Goal: Use online tool/utility: Utilize a website feature to perform a specific function

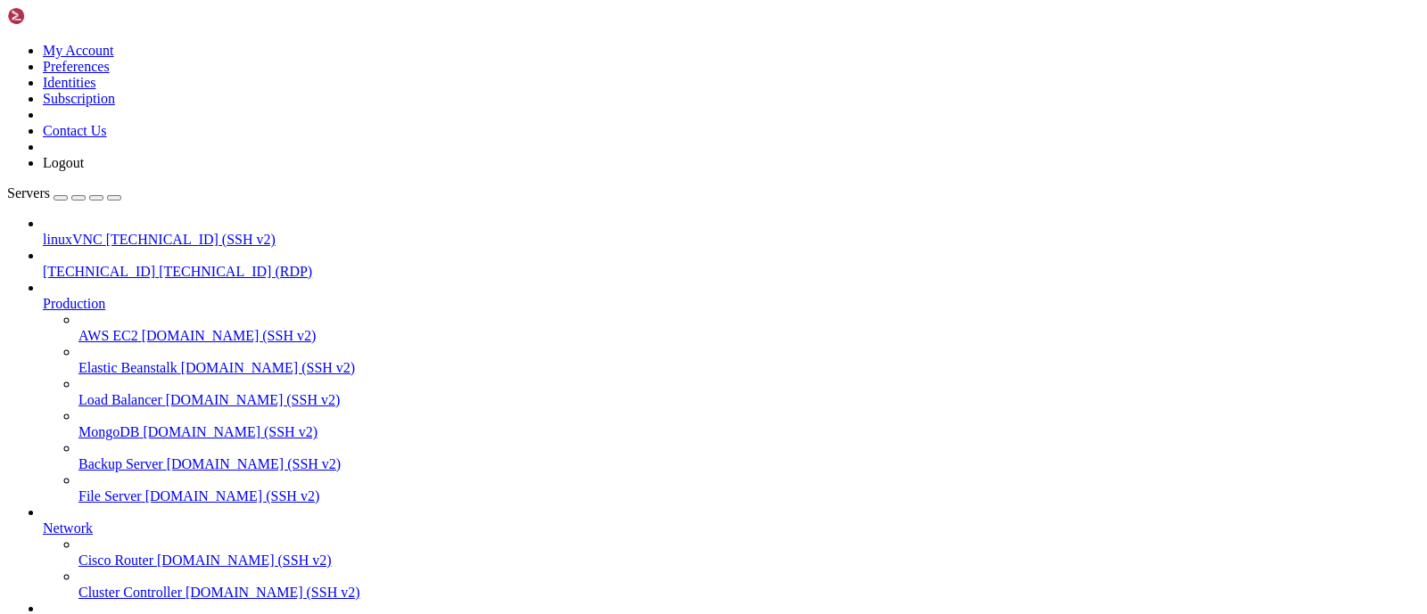
scroll to position [10081, 0]
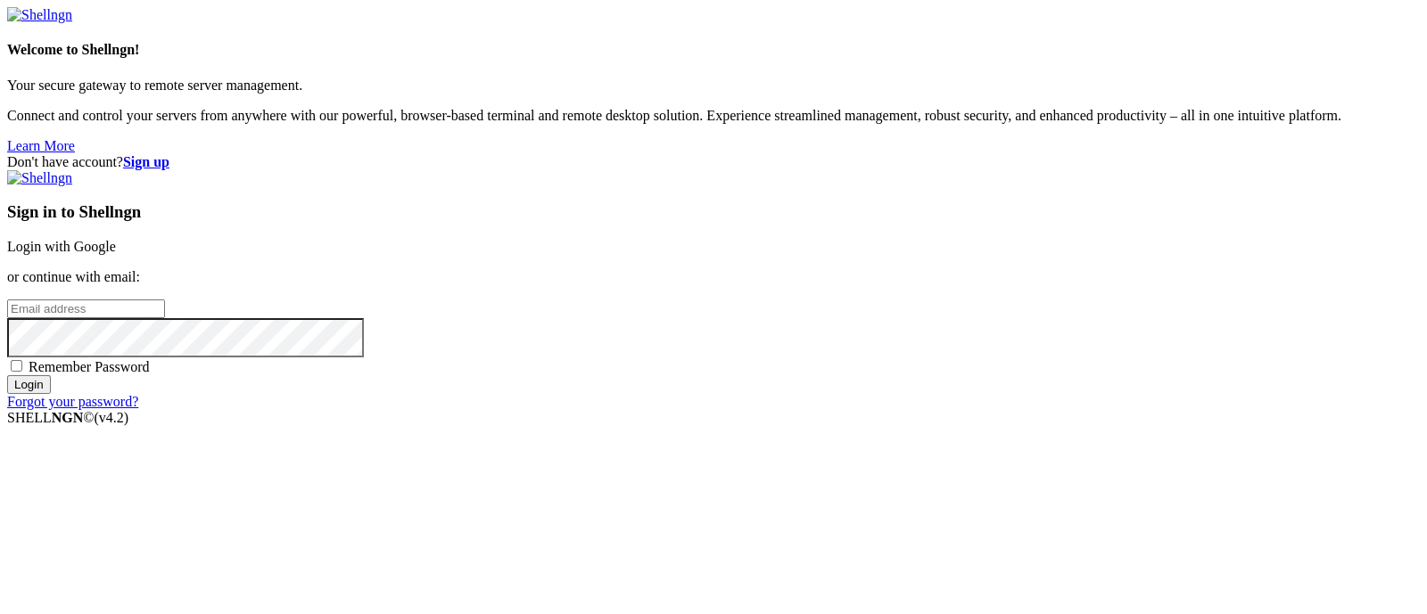
click at [116, 239] on link "Login with Google" at bounding box center [61, 246] width 109 height 15
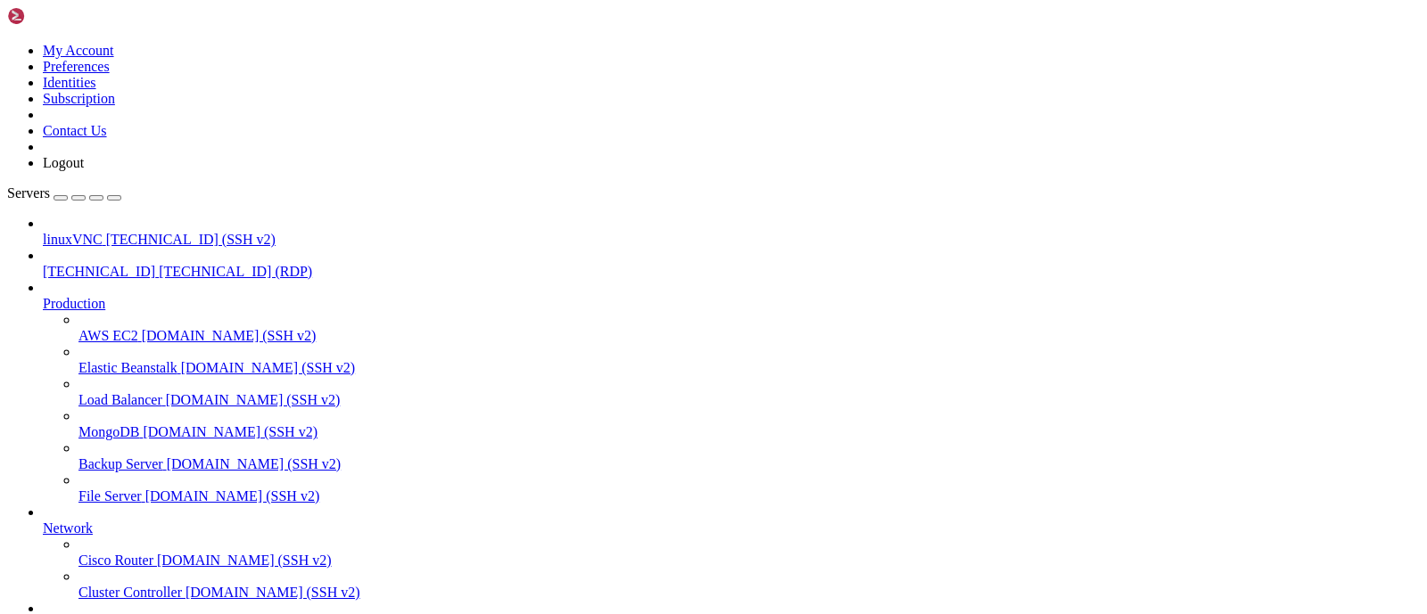
scroll to position [10081, 0]
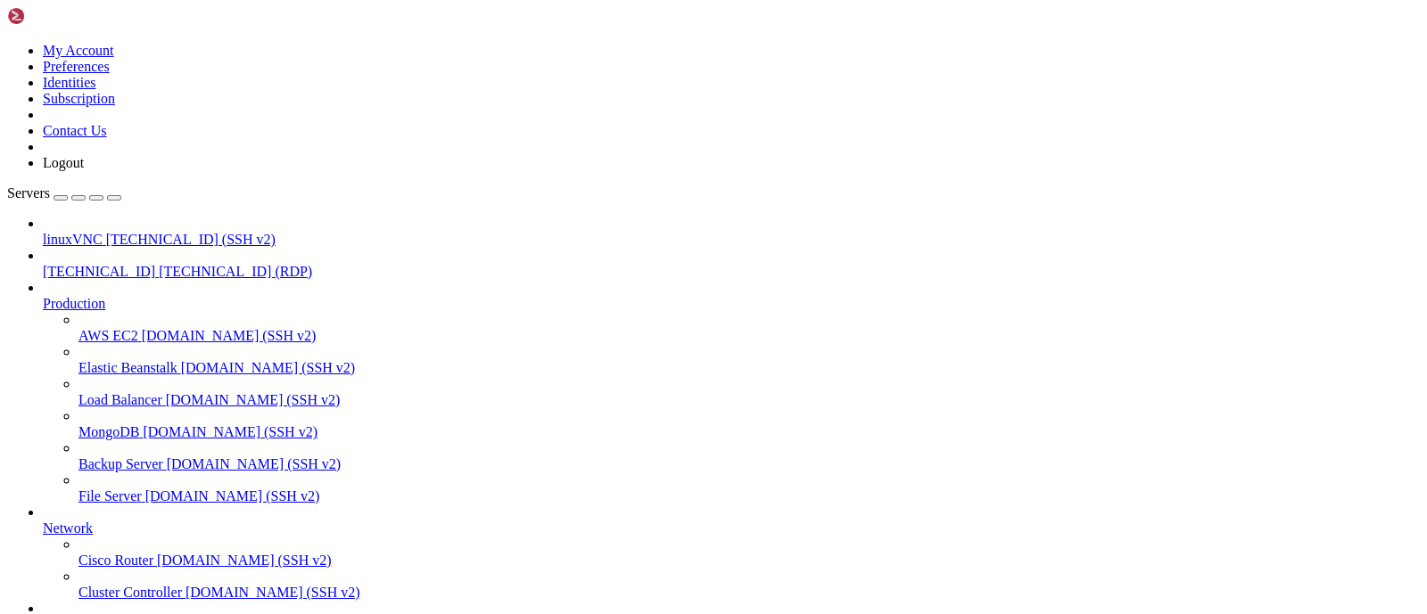
drag, startPoint x: 472, startPoint y: 1391, endPoint x: 337, endPoint y: 1393, distance: 134.7
drag, startPoint x: 337, startPoint y: 1393, endPoint x: 589, endPoint y: 1369, distance: 253.5
drag, startPoint x: 511, startPoint y: 1393, endPoint x: 307, endPoint y: 1397, distance: 204.3
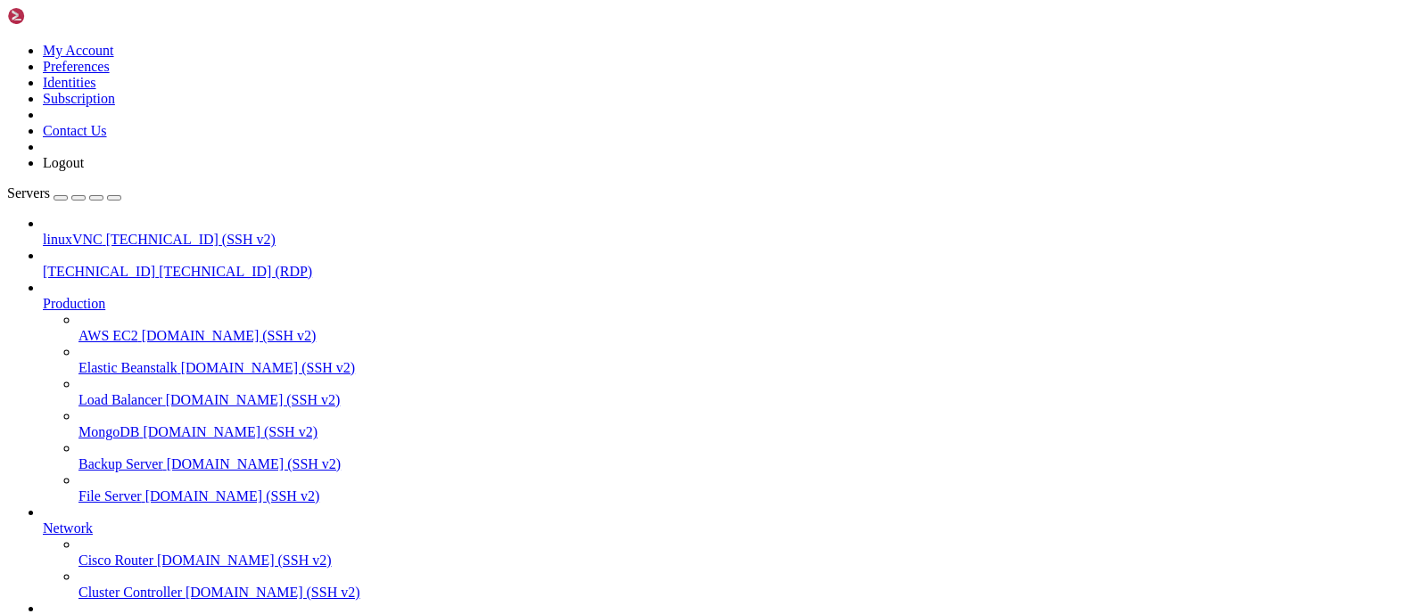
scroll to position [11681, 0]
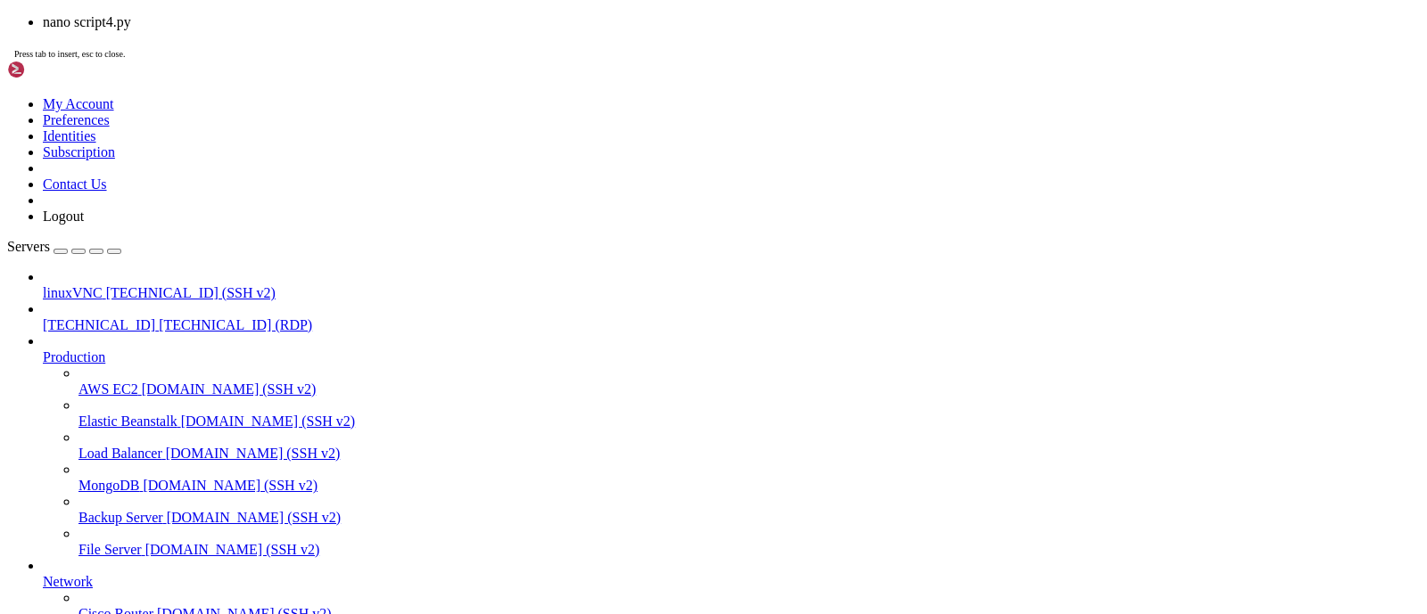
scroll to position [16690, 0]
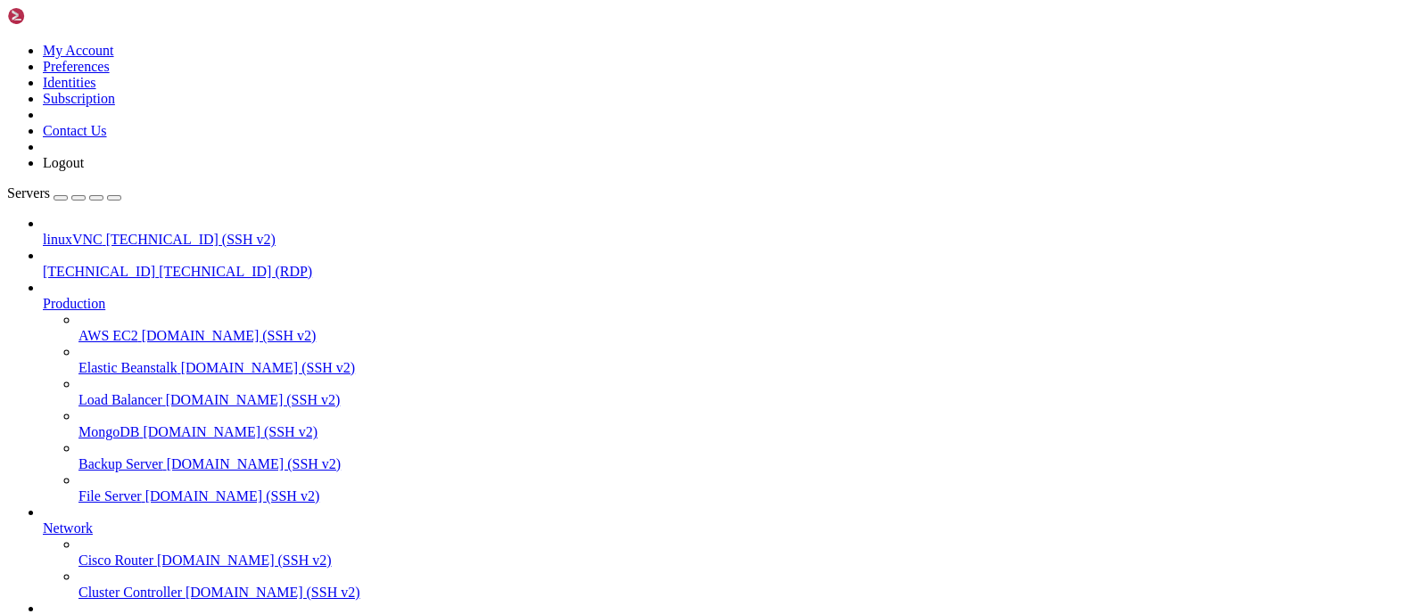
drag, startPoint x: 463, startPoint y: 1482, endPoint x: 329, endPoint y: 1538, distance: 145.1
drag, startPoint x: 517, startPoint y: 1484, endPoint x: 432, endPoint y: 1507, distance: 87.8
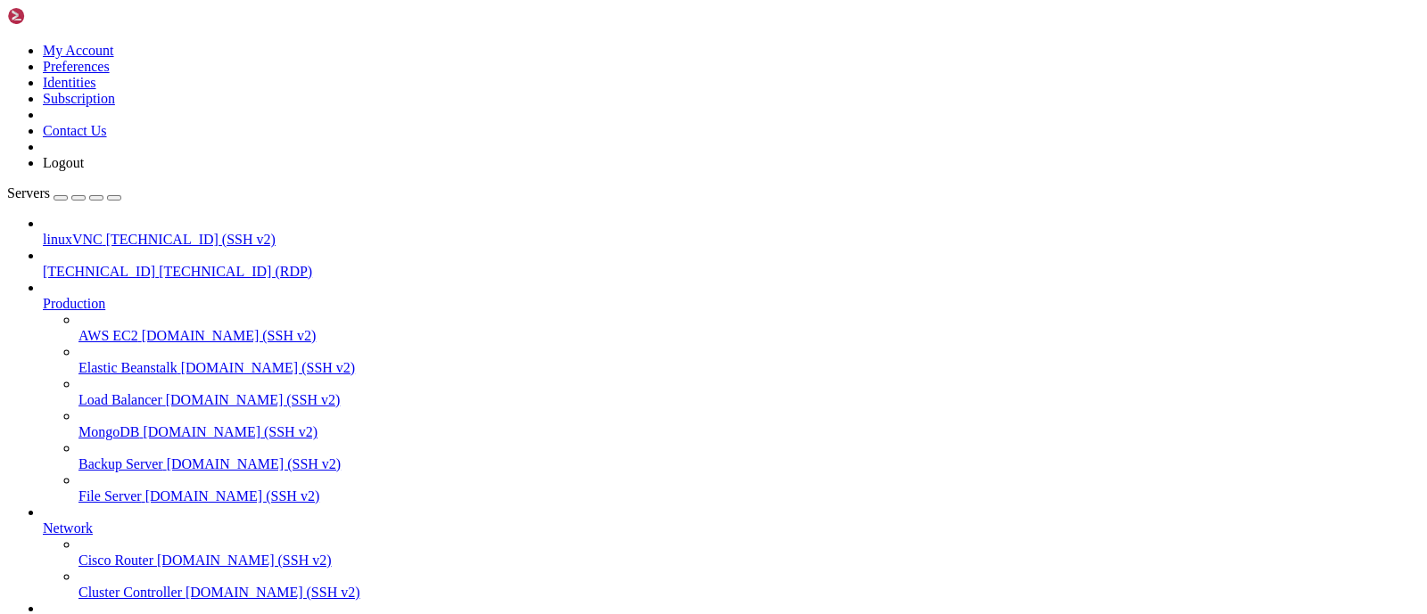
scroll to position [16720, 0]
drag, startPoint x: 276, startPoint y: 1411, endPoint x: 193, endPoint y: 1513, distance: 132.5
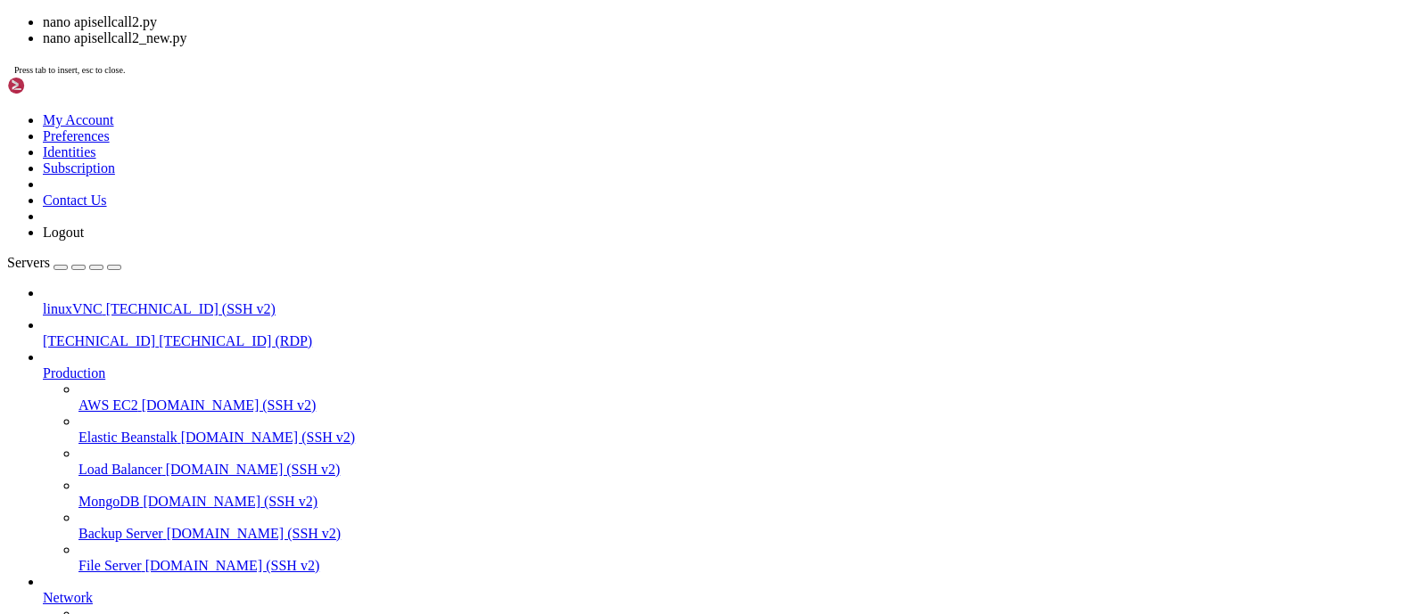
scroll to position [16736, 0]
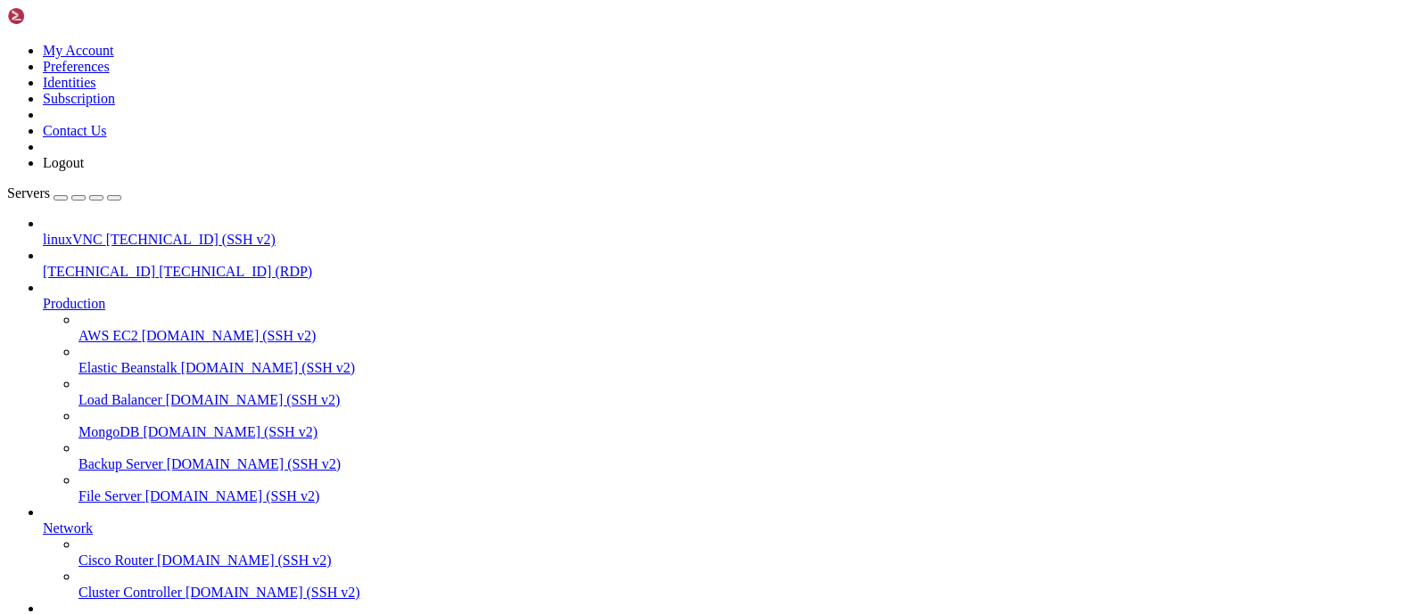
drag, startPoint x: 455, startPoint y: 1500, endPoint x: 321, endPoint y: 1545, distance: 141.3
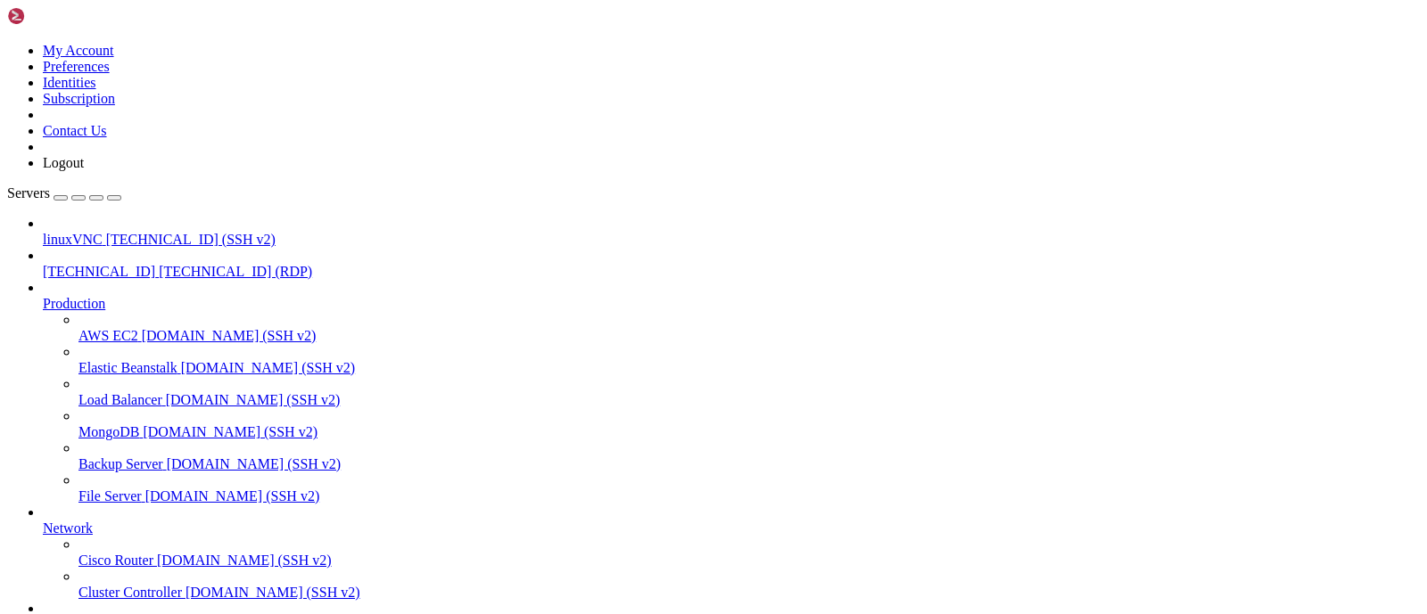
drag, startPoint x: 862, startPoint y: 284, endPoint x: 853, endPoint y: 294, distance: 13.3
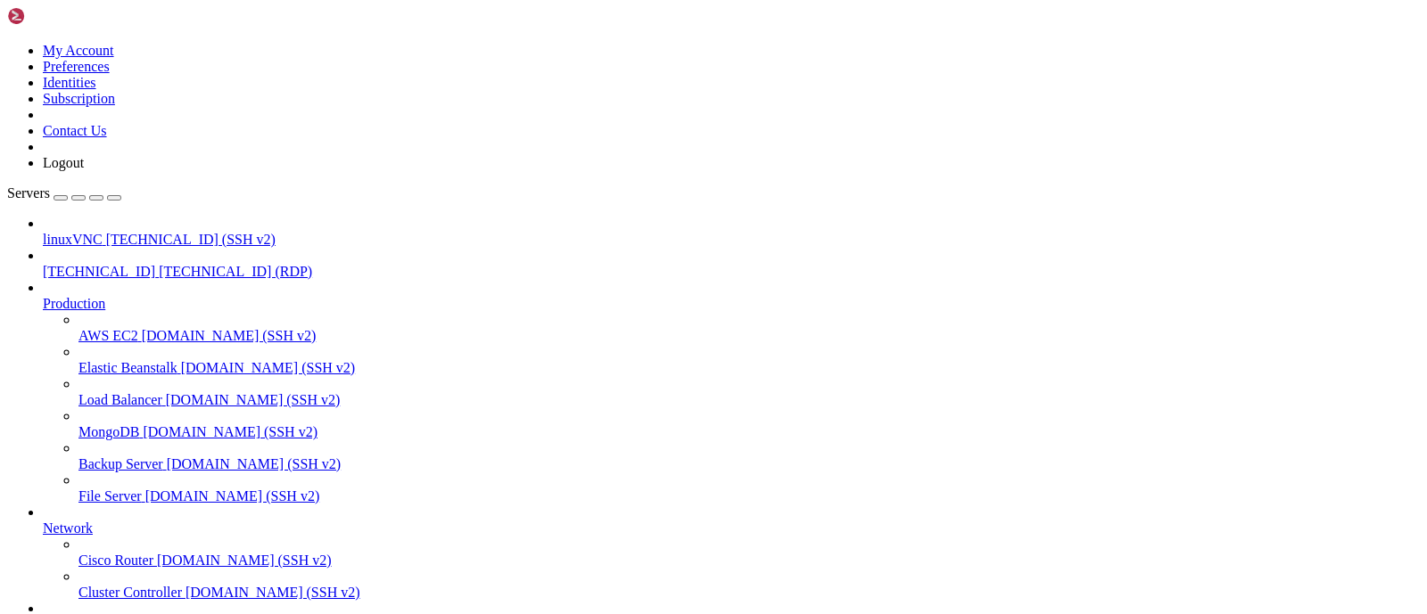
drag, startPoint x: 562, startPoint y: 1255, endPoint x: 572, endPoint y: 1234, distance: 22.7
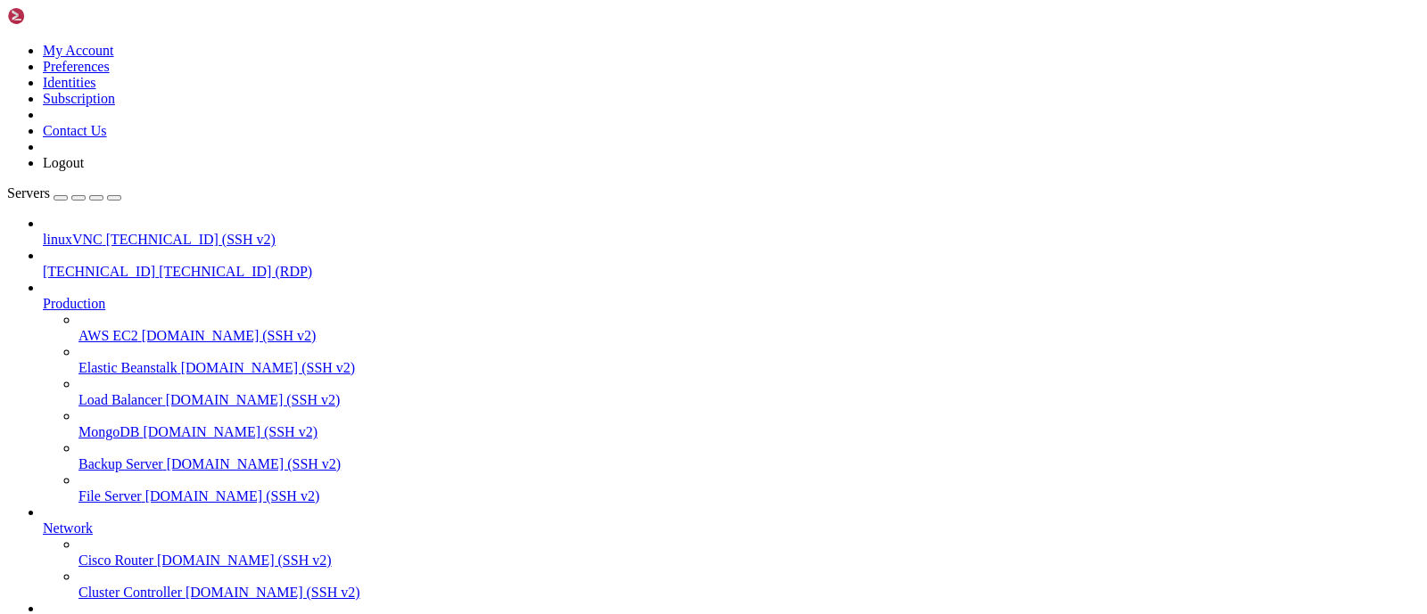
drag, startPoint x: 426, startPoint y: 1394, endPoint x: 584, endPoint y: 1388, distance: 157.9
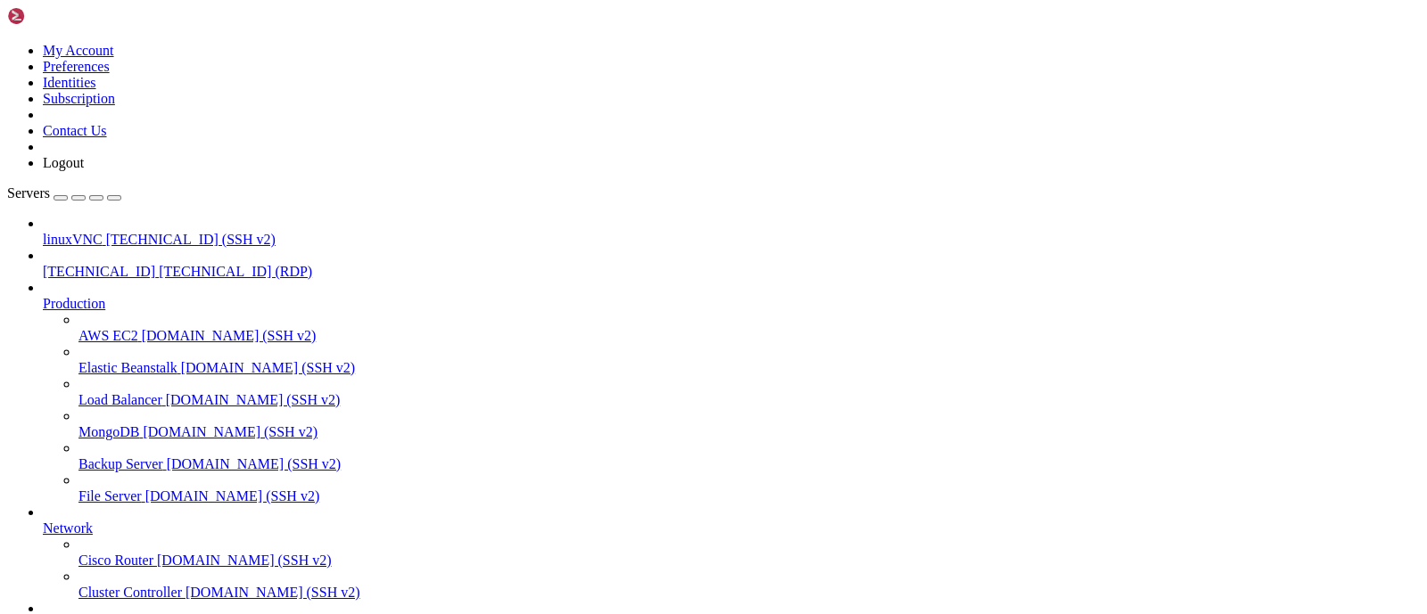
drag, startPoint x: 933, startPoint y: 1075, endPoint x: 959, endPoint y: 1071, distance: 26.1
